Goal: Transaction & Acquisition: Book appointment/travel/reservation

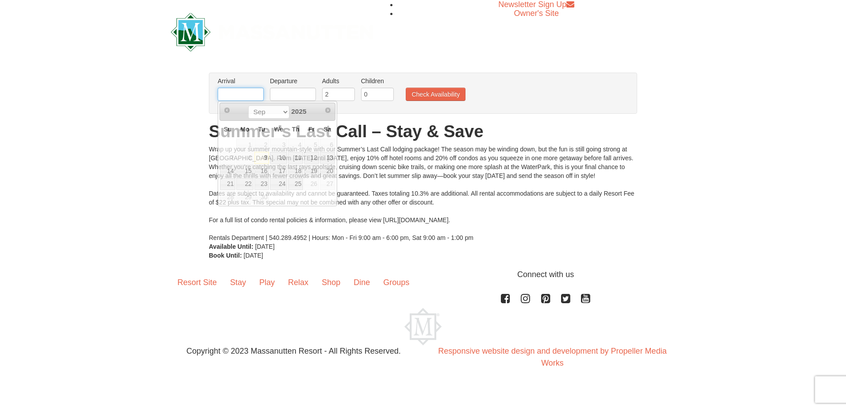
click at [242, 93] on input "text" at bounding box center [241, 94] width 46 height 13
click at [308, 178] on span "26" at bounding box center [311, 184] width 15 height 12
click at [311, 184] on span "26" at bounding box center [311, 184] width 15 height 12
click at [334, 111] on link "Next" at bounding box center [327, 110] width 13 height 13
click at [329, 110] on span "Next" at bounding box center [327, 110] width 7 height 7
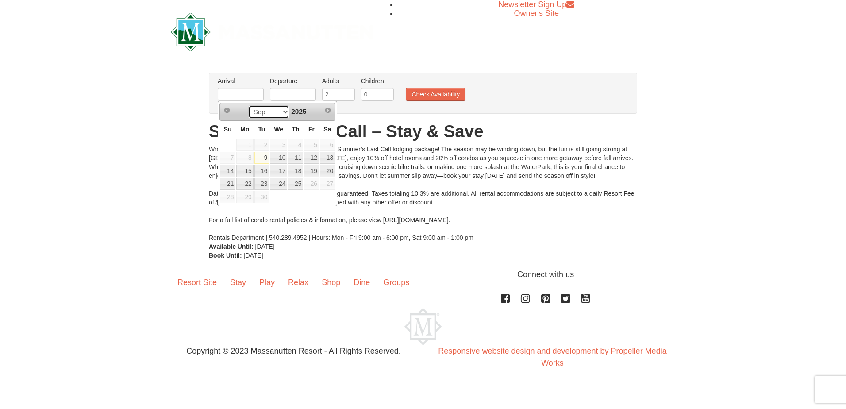
click at [257, 115] on select "Sep" at bounding box center [268, 111] width 41 height 13
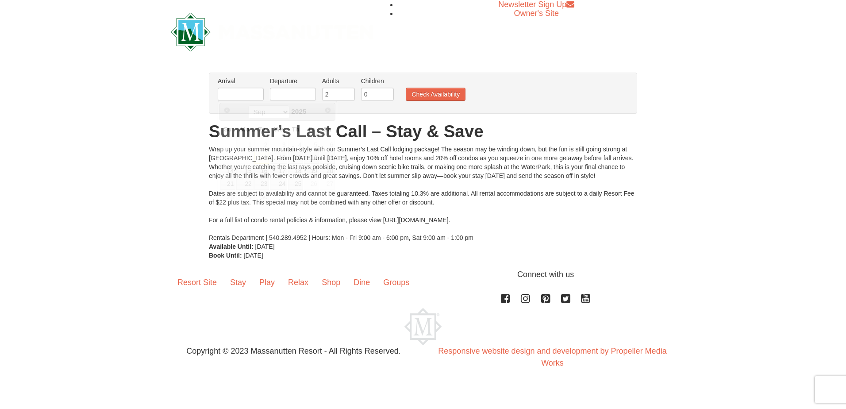
click at [198, 98] on div "× From: To: Adults: 2 Children: 0 Change Arrival Please format dates MM/DD/YYYY…" at bounding box center [423, 166] width 846 height 205
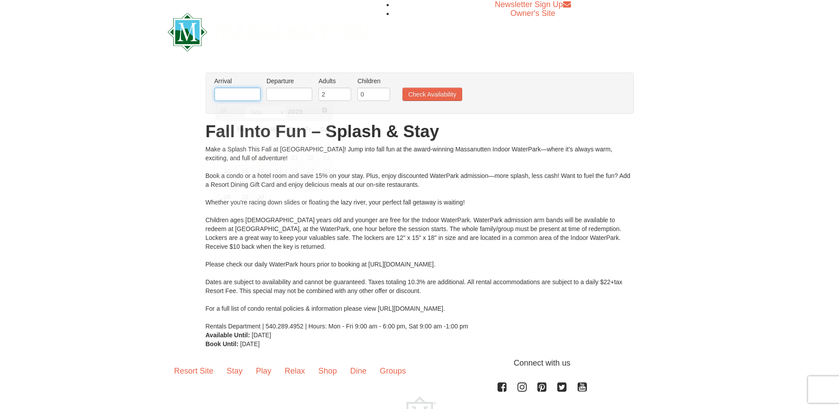
click at [238, 93] on input "text" at bounding box center [238, 94] width 46 height 13
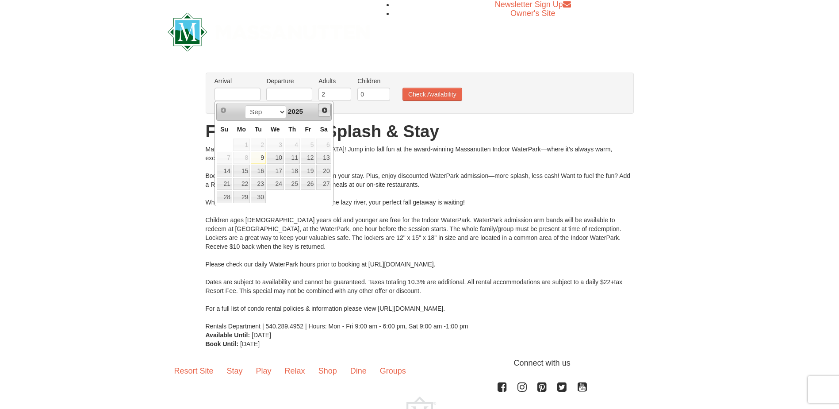
click at [327, 113] on span "Next" at bounding box center [324, 110] width 7 height 7
click at [308, 144] on link "3" at bounding box center [308, 144] width 15 height 12
type input "[DATE]"
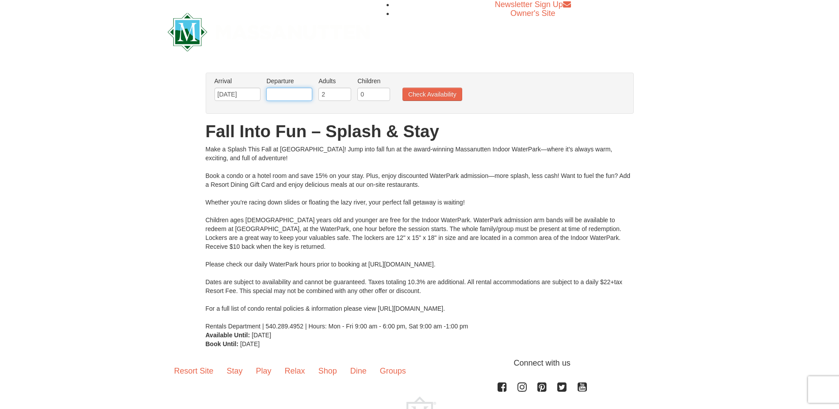
click at [276, 92] on input "text" at bounding box center [289, 94] width 46 height 13
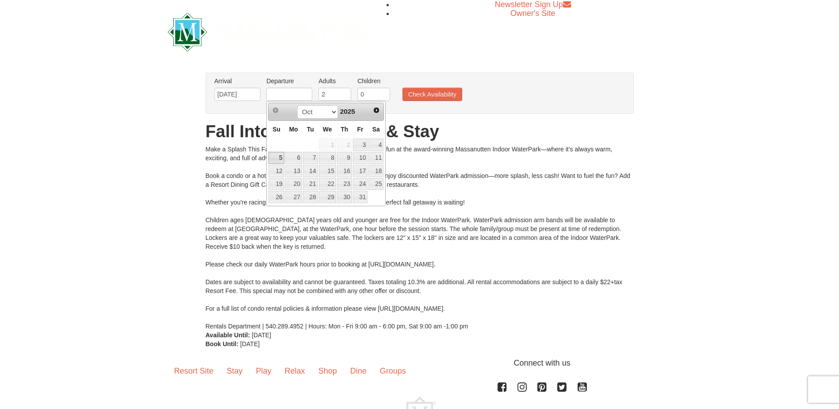
click at [277, 157] on link "5" at bounding box center [276, 158] width 15 height 12
type input "10/05/2025"
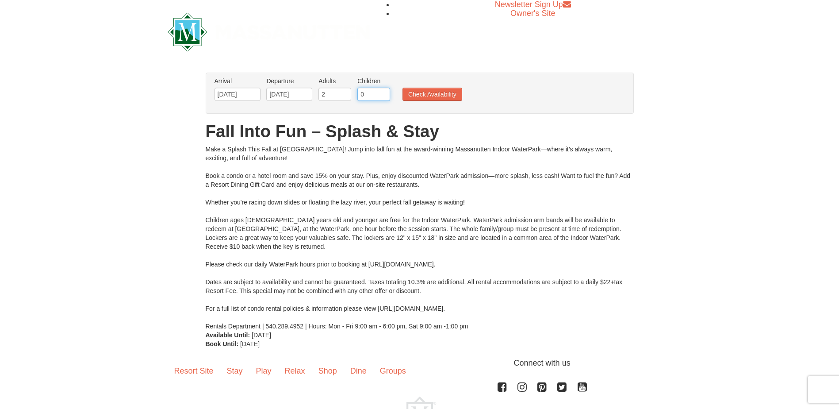
click at [381, 89] on input "0" at bounding box center [374, 94] width 33 height 13
click at [384, 92] on input "1" at bounding box center [374, 94] width 33 height 13
click at [384, 92] on input "2" at bounding box center [374, 94] width 33 height 13
type input "3"
click at [384, 92] on input "3" at bounding box center [374, 94] width 33 height 13
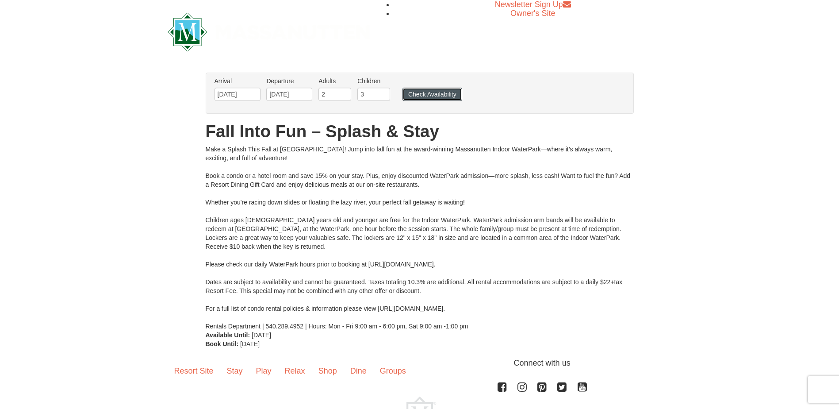
click at [427, 98] on button "Check Availability" at bounding box center [433, 94] width 60 height 13
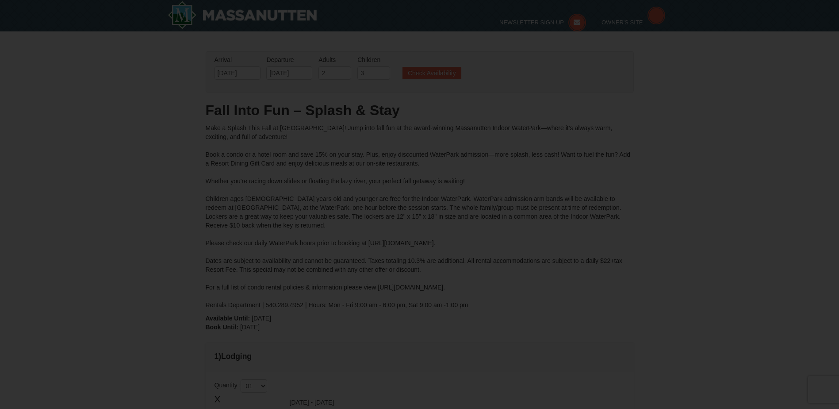
type input "10/04/2025"
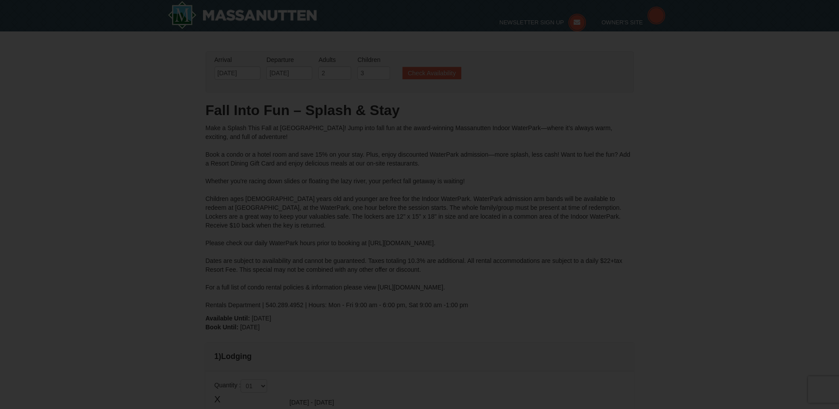
scroll to position [15, 0]
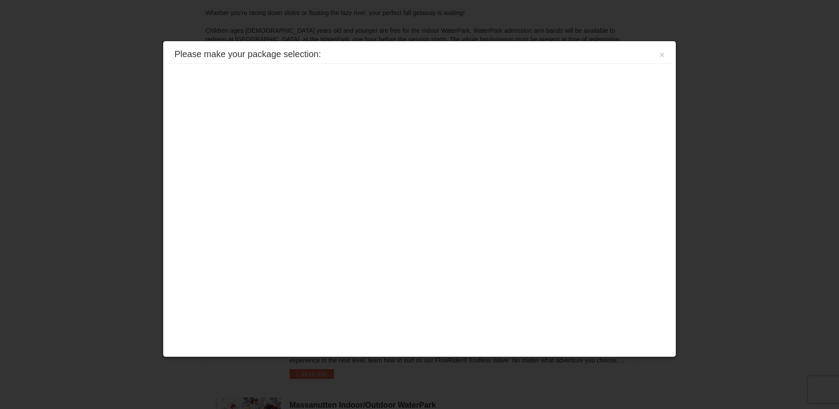
type input "[DATE]"
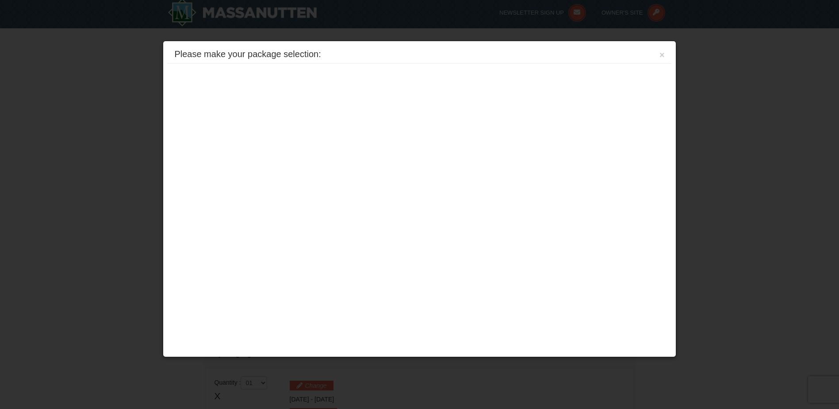
scroll to position [0, 0]
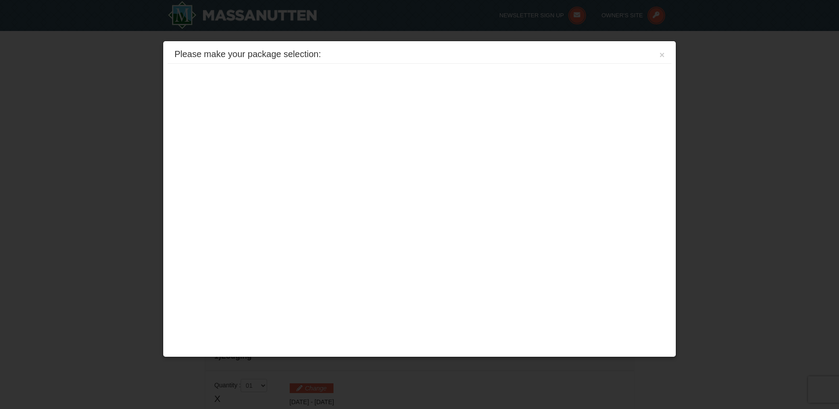
click at [276, 197] on div "Please make your package selection: × Eagle Trace - Mountain Townhomes Eagle Tr…" at bounding box center [419, 199] width 513 height 316
click at [197, 46] on div "Please make your package selection: ×" at bounding box center [420, 55] width 504 height 18
click at [663, 54] on button "×" at bounding box center [662, 54] width 5 height 9
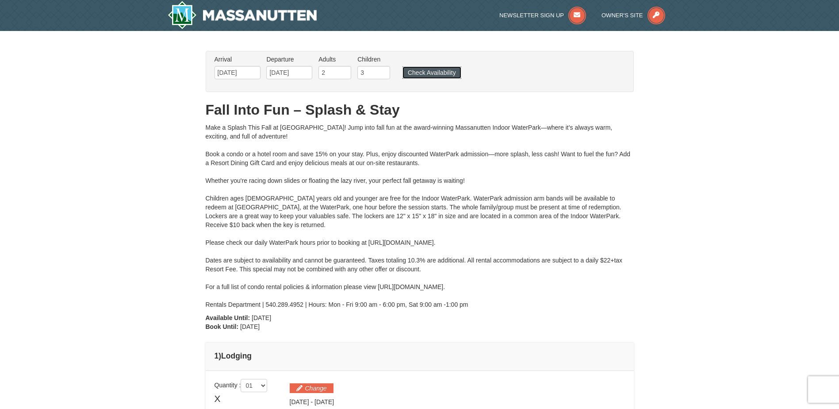
click at [423, 78] on button "Check Availability" at bounding box center [432, 72] width 59 height 12
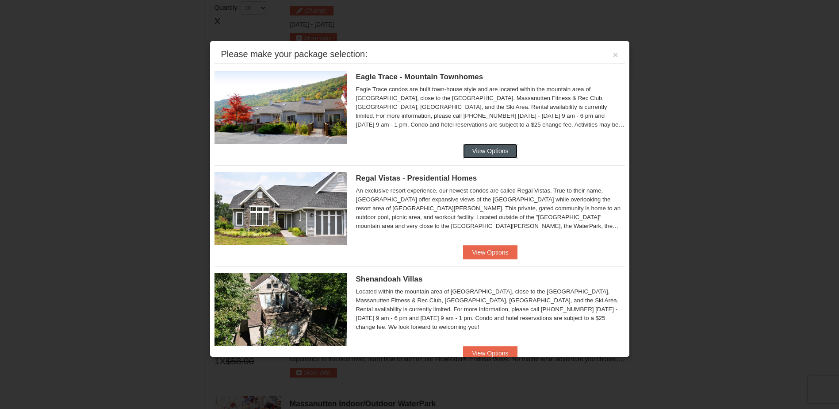
click at [476, 150] on button "View Options" at bounding box center [490, 151] width 54 height 14
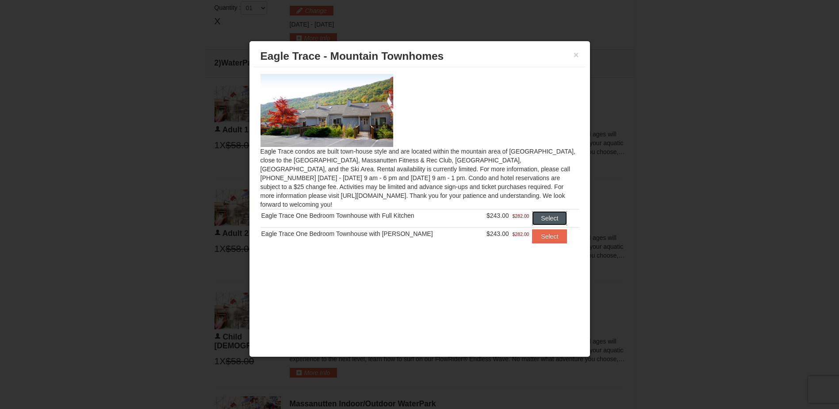
click at [538, 211] on button "Select" at bounding box center [549, 218] width 35 height 14
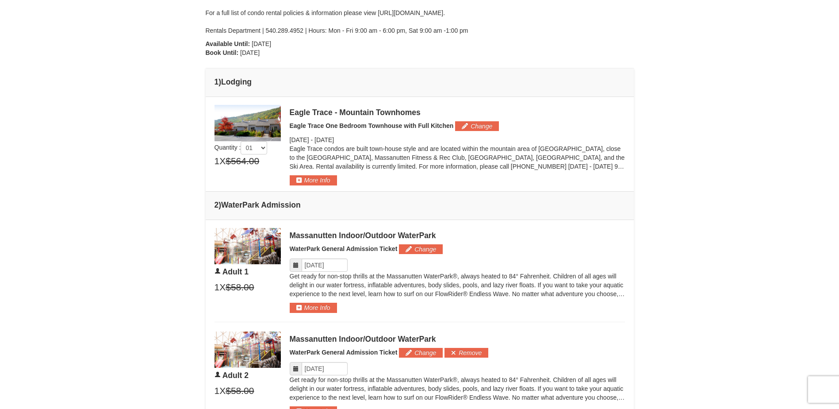
scroll to position [289, 0]
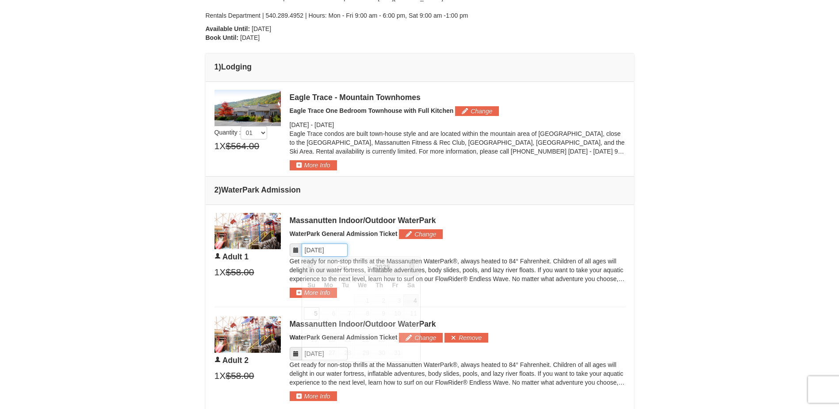
click at [322, 247] on input "Please format dates MM/DD/YYYY" at bounding box center [325, 249] width 46 height 13
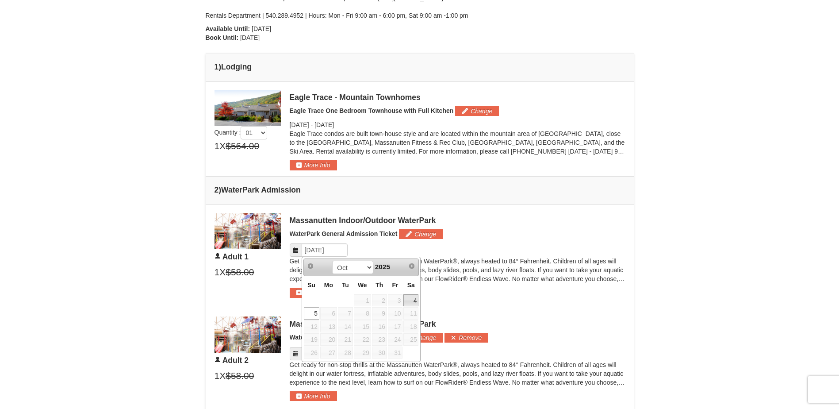
click at [413, 296] on link "4" at bounding box center [411, 300] width 15 height 12
type input "[DATE]"
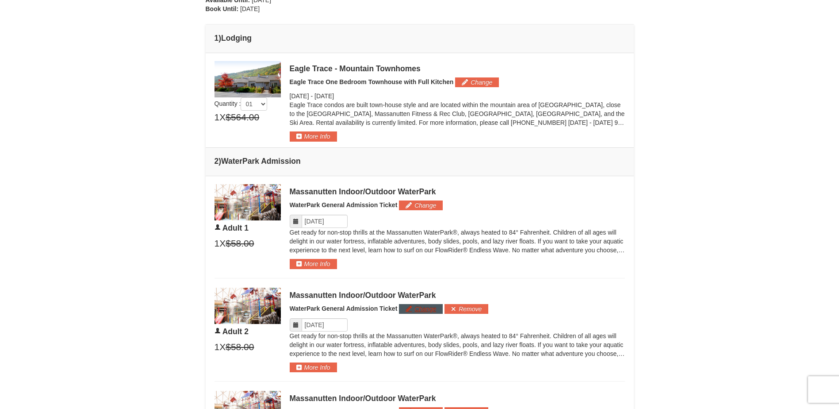
scroll to position [333, 0]
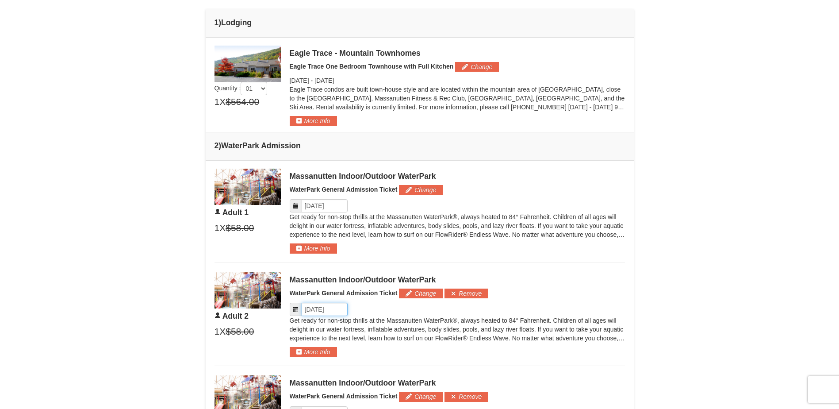
click at [319, 308] on input "Please format dates MM/DD/YYYY" at bounding box center [325, 309] width 46 height 13
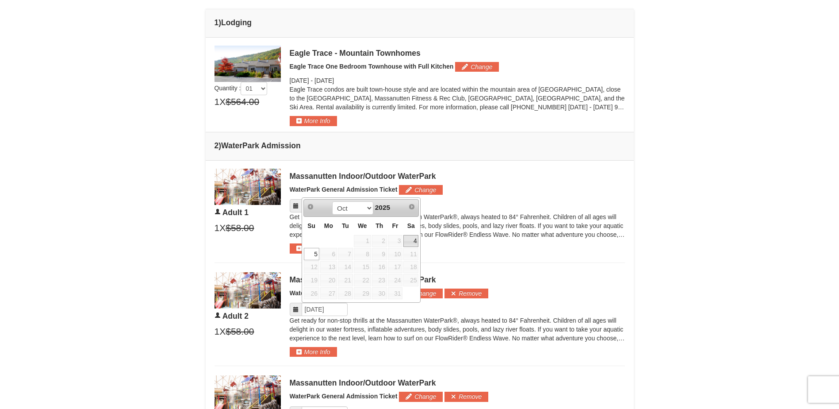
click at [412, 239] on link "4" at bounding box center [411, 241] width 15 height 12
type input "[DATE]"
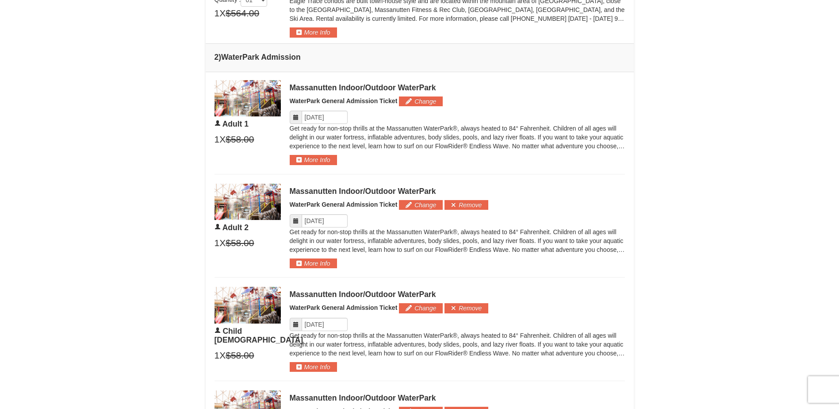
scroll to position [466, 0]
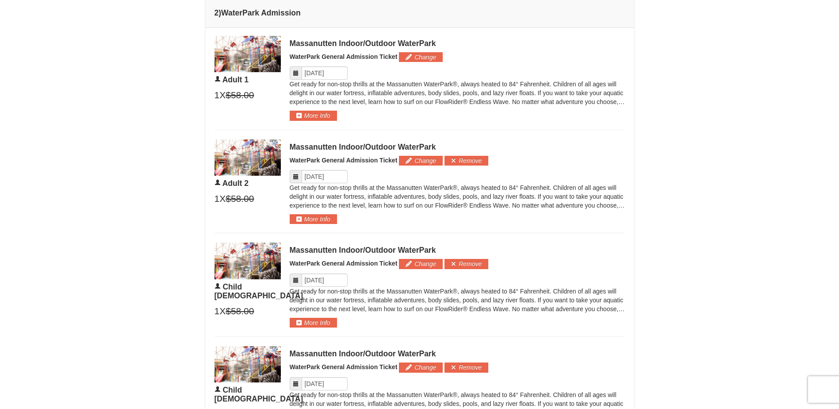
click at [335, 287] on p "Get ready for non-stop thrills at the Massanutten WaterPark®, always heated to …" at bounding box center [457, 300] width 335 height 27
click at [324, 274] on input "Please format dates MM/DD/YYYY" at bounding box center [325, 279] width 46 height 13
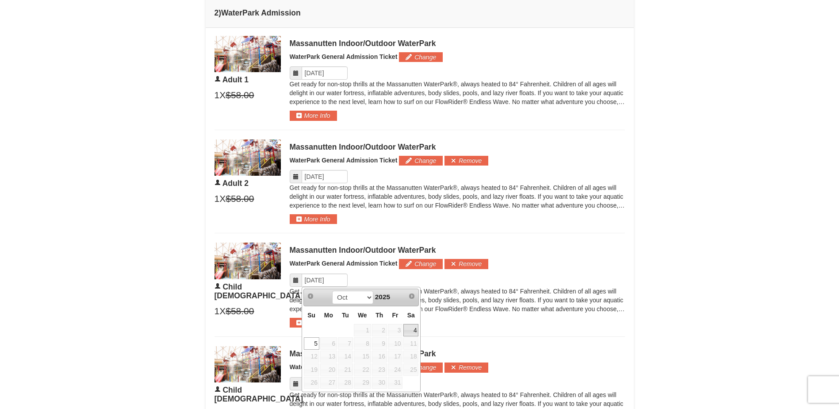
click at [408, 329] on link "4" at bounding box center [411, 330] width 15 height 12
type input "[DATE]"
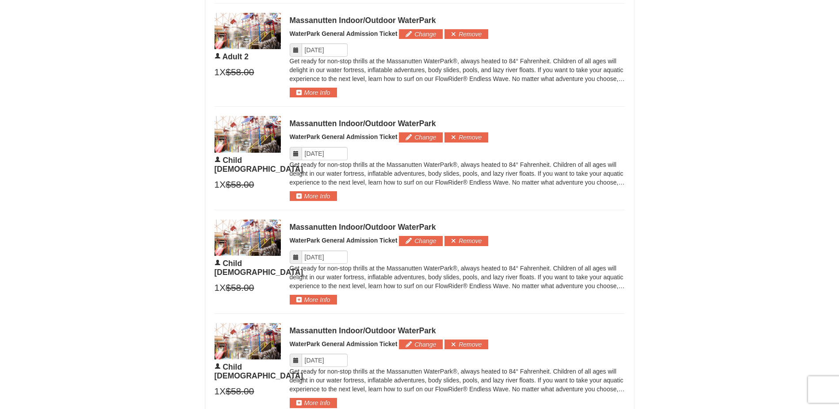
scroll to position [599, 0]
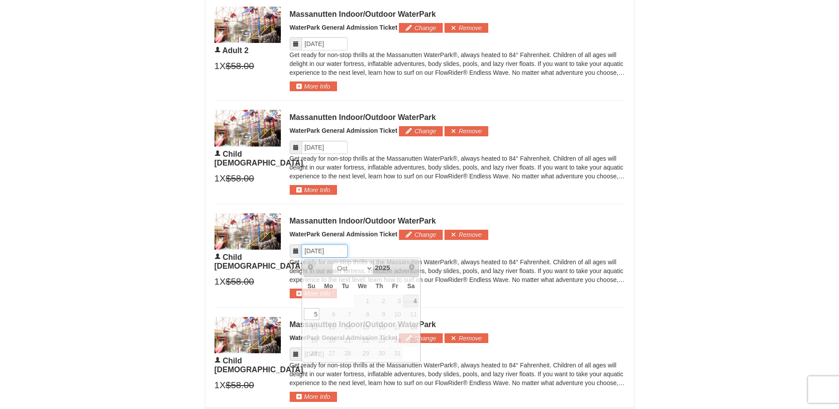
click at [306, 246] on input "Please format dates MM/DD/YYYY" at bounding box center [325, 250] width 46 height 13
click at [408, 296] on link "4" at bounding box center [411, 301] width 15 height 12
type input "[DATE]"
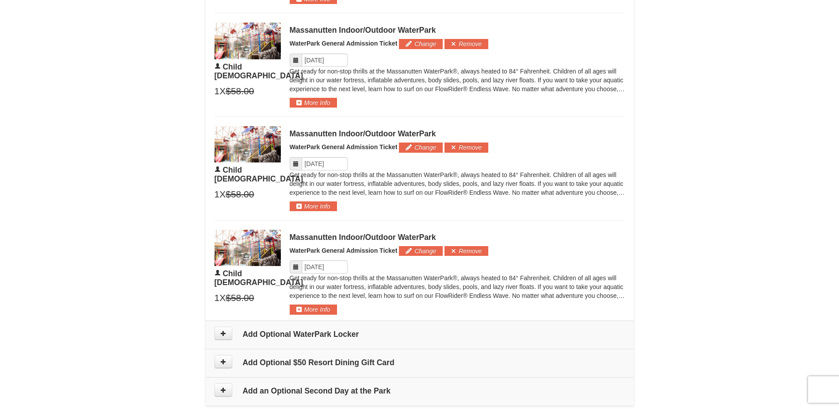
scroll to position [687, 0]
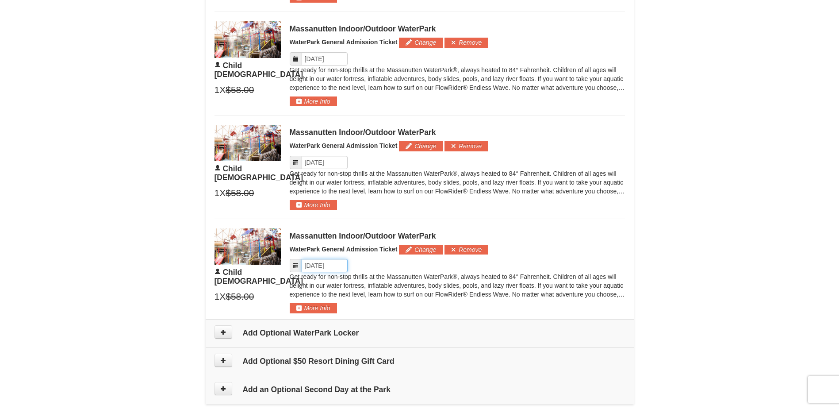
click at [329, 271] on input "Please format dates MM/DD/YYYY" at bounding box center [325, 265] width 46 height 13
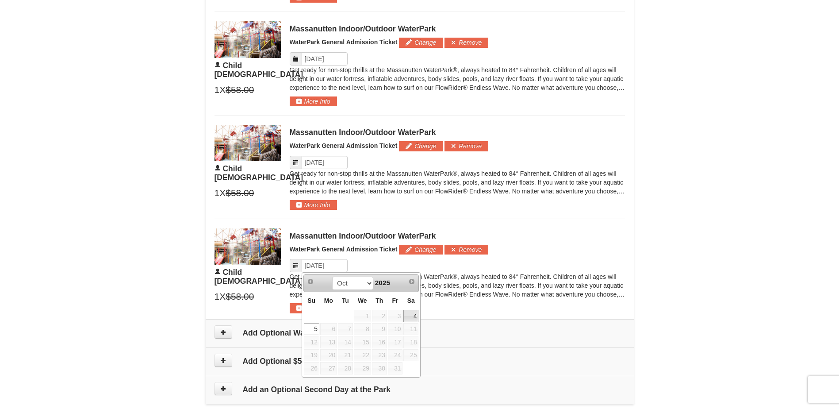
click at [414, 315] on link "4" at bounding box center [411, 316] width 15 height 12
type input "[DATE]"
click at [326, 300] on div "Get ready for non-stop thrills at the Massanutten WaterPark®, always heated to …" at bounding box center [457, 287] width 335 height 31
click at [325, 304] on button "More Info" at bounding box center [313, 308] width 47 height 10
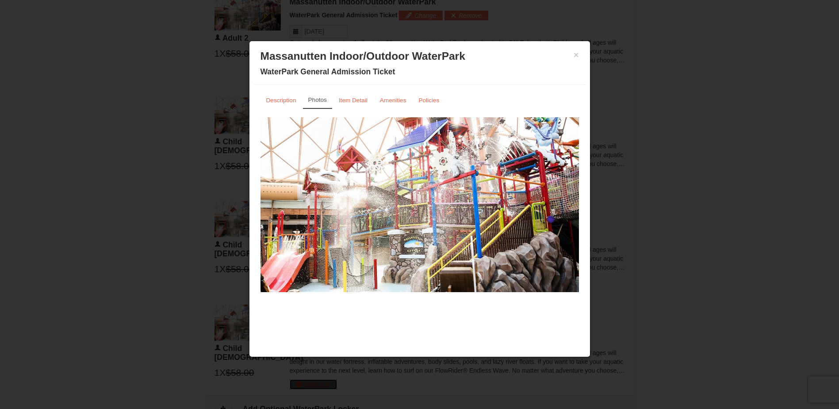
scroll to position [599, 0]
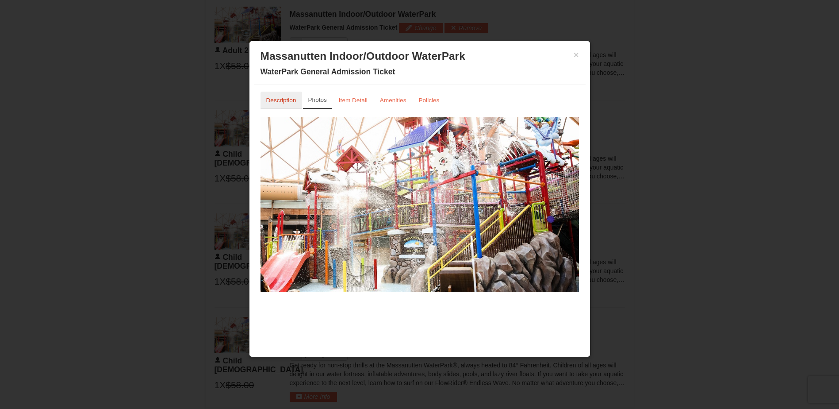
click at [285, 98] on small "Description" at bounding box center [281, 100] width 30 height 7
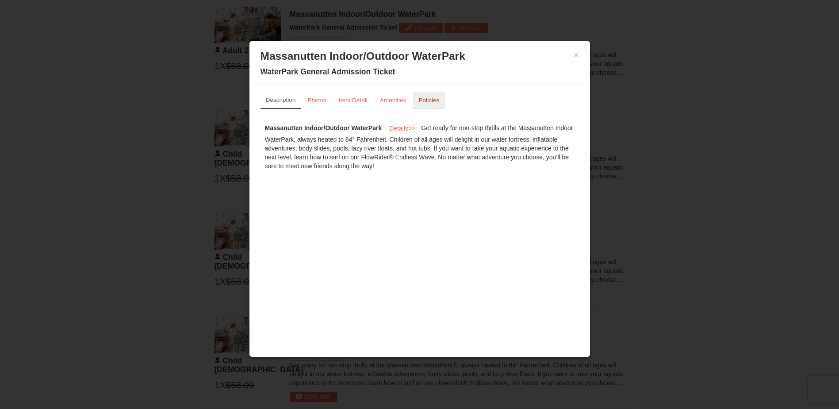
click at [431, 104] on link "Policies" at bounding box center [429, 100] width 32 height 17
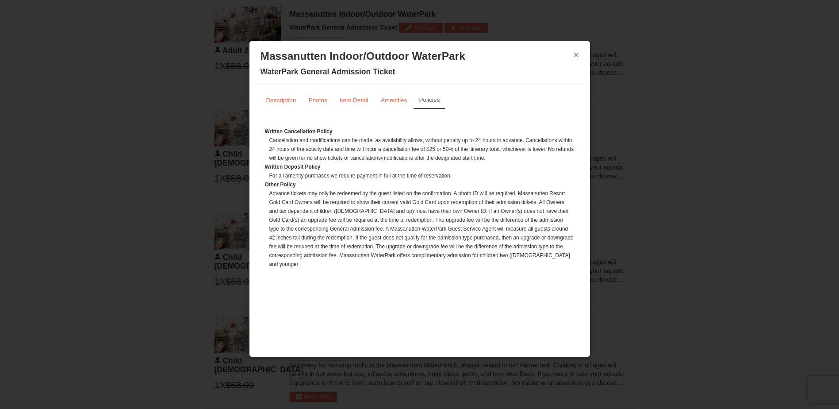
click at [578, 54] on button "×" at bounding box center [576, 54] width 5 height 9
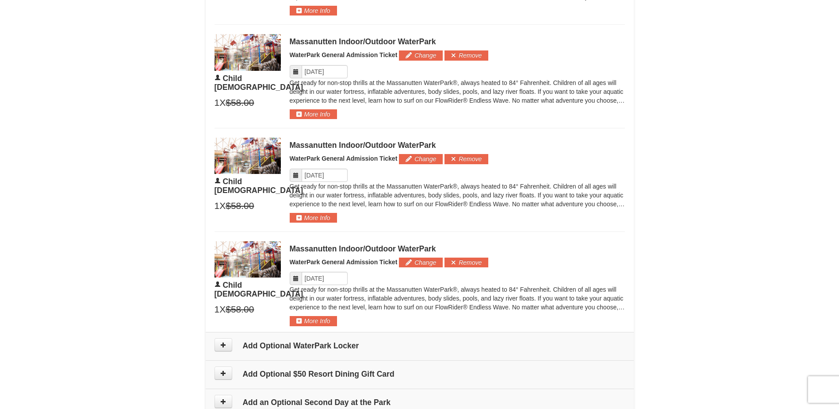
scroll to position [687, 0]
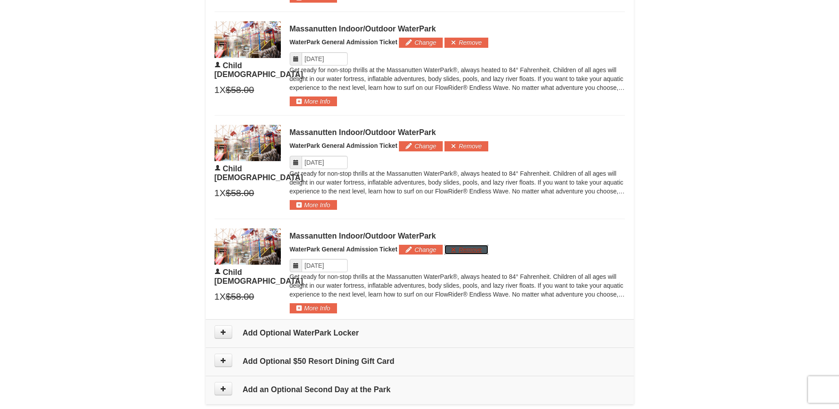
click at [474, 249] on button "Remove" at bounding box center [467, 250] width 44 height 10
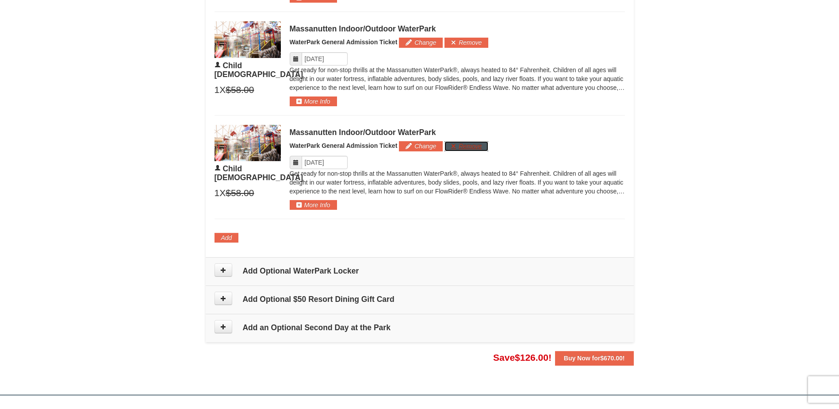
click at [469, 149] on button "Remove" at bounding box center [467, 146] width 44 height 10
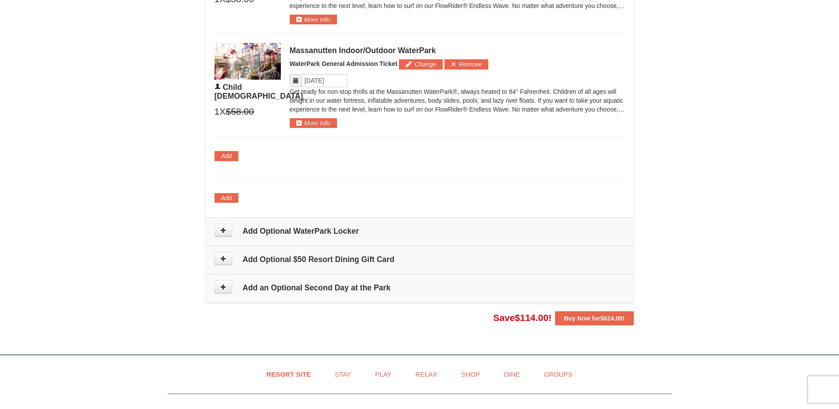
scroll to position [708, 0]
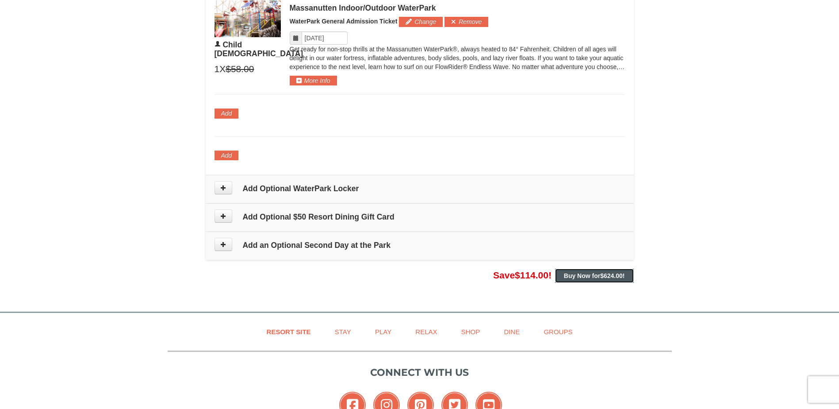
click at [607, 277] on span "$624.00" at bounding box center [611, 275] width 23 height 7
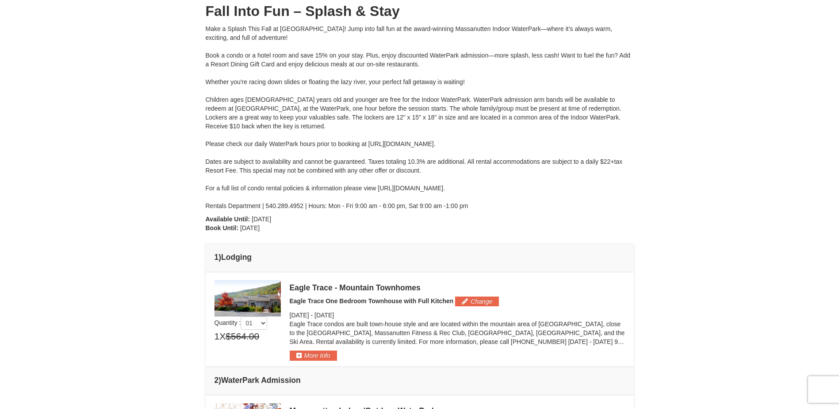
scroll to position [0, 0]
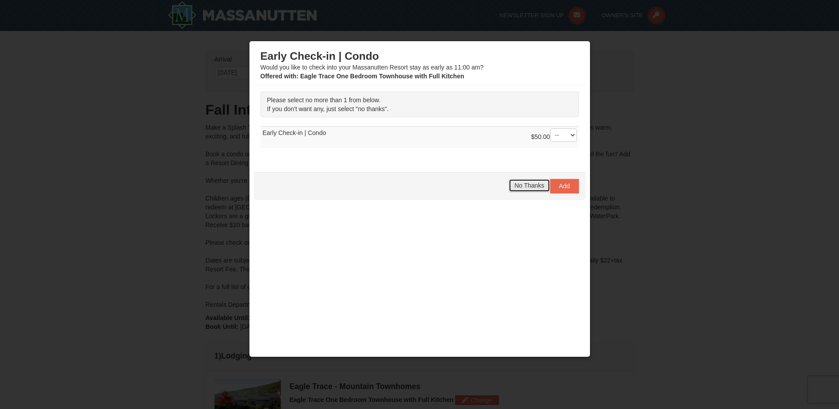
click at [519, 183] on span "No Thanks" at bounding box center [530, 185] width 30 height 7
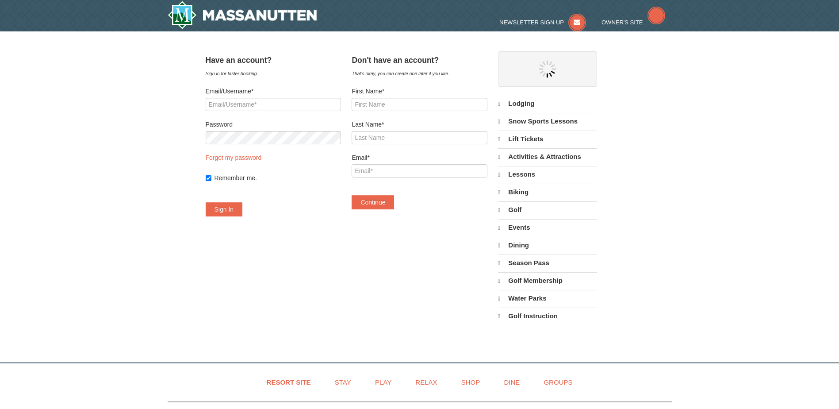
select select "9"
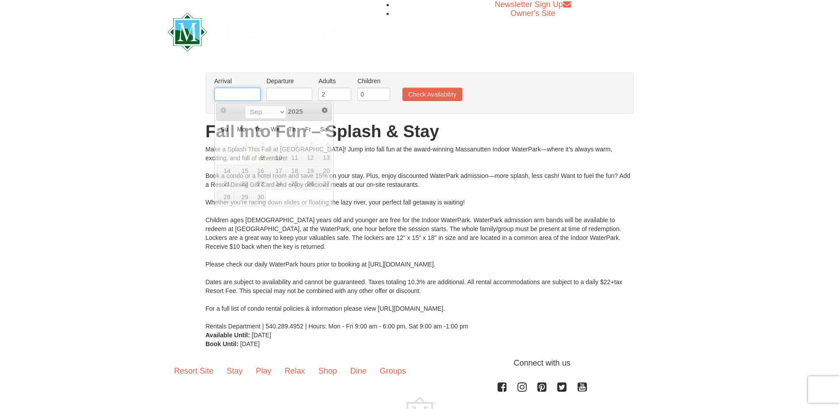
click at [219, 88] on input "text" at bounding box center [238, 94] width 46 height 13
click at [219, 135] on th "Su" at bounding box center [224, 129] width 16 height 17
click at [322, 110] on span "Next" at bounding box center [324, 110] width 7 height 7
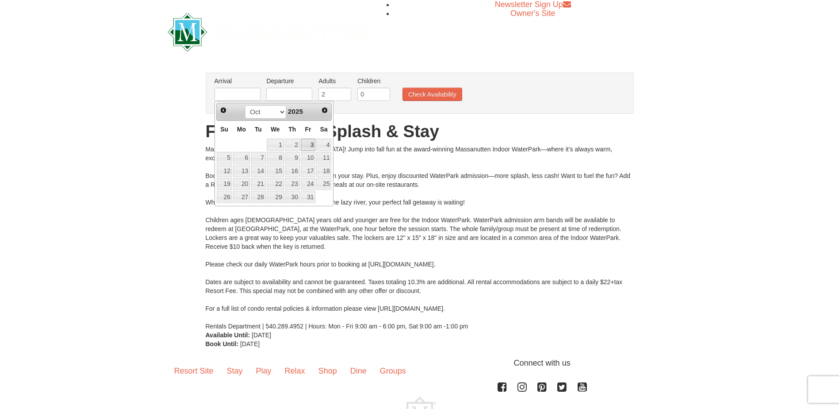
click at [309, 143] on link "3" at bounding box center [308, 144] width 15 height 12
type input "[DATE]"
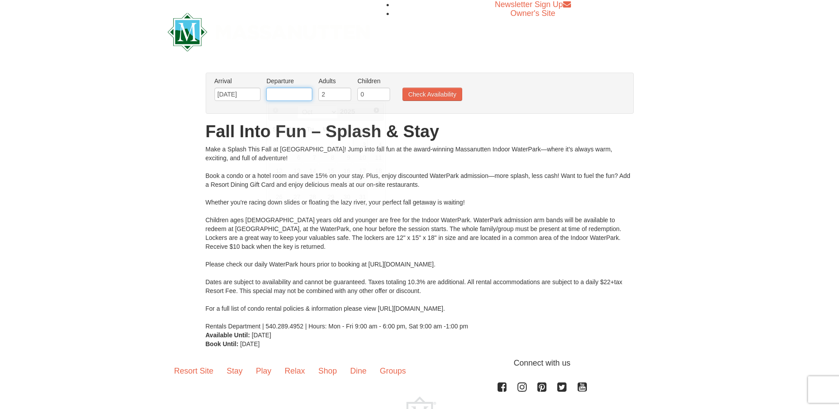
click at [303, 92] on input "text" at bounding box center [289, 94] width 46 height 13
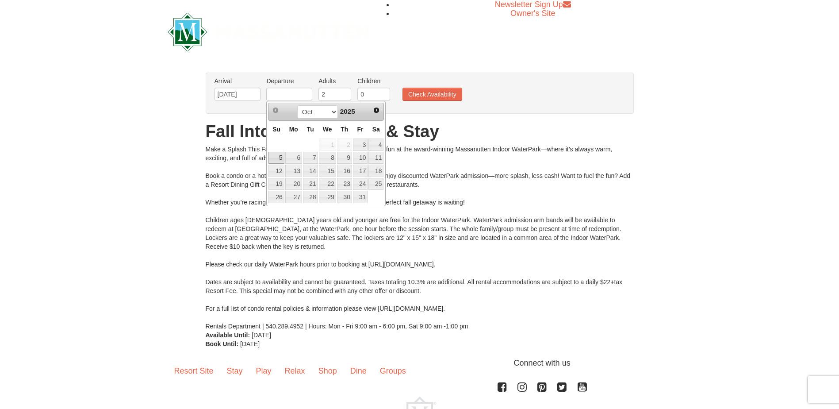
click at [281, 158] on link "5" at bounding box center [276, 158] width 15 height 12
type input "[DATE]"
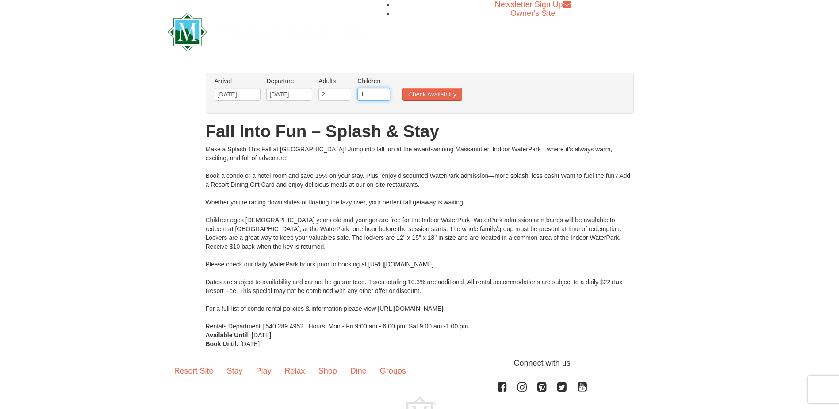
type input "1"
click at [385, 91] on input "1" at bounding box center [374, 94] width 33 height 13
click at [444, 95] on button "Check Availability" at bounding box center [433, 94] width 60 height 13
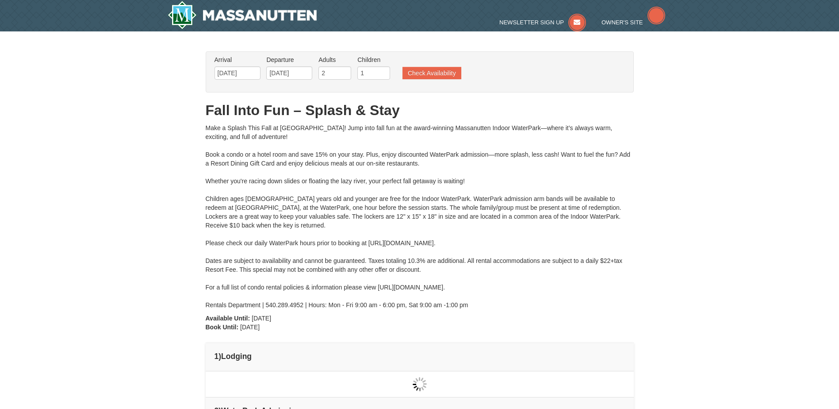
type input "[DATE]"
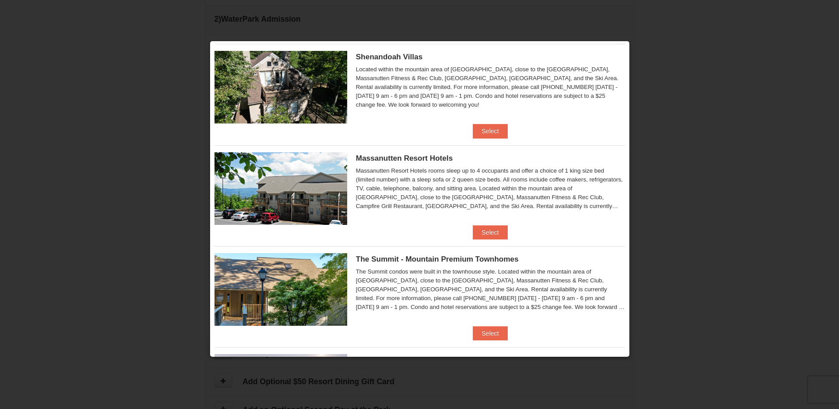
scroll to position [177, 0]
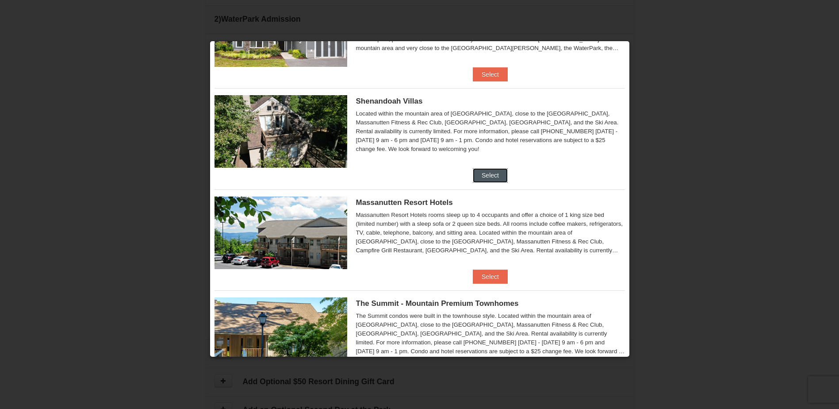
click at [477, 171] on button "Select" at bounding box center [490, 175] width 35 height 14
